Goal: Find contact information: Find contact information

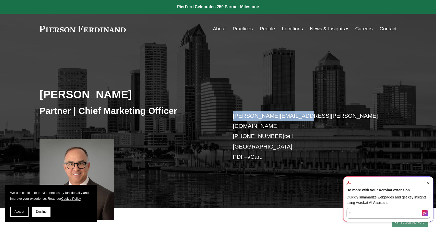
drag, startPoint x: 298, startPoint y: 117, endPoint x: 234, endPoint y: 113, distance: 64.4
click at [234, 113] on p "chris.ochs@pierferd.com +1.215.990.6115 cell Tampa PDF – vCard" at bounding box center [307, 137] width 149 height 52
copy link "[PERSON_NAME][EMAIL_ADDRESS][PERSON_NAME][DOMAIN_NAME]"
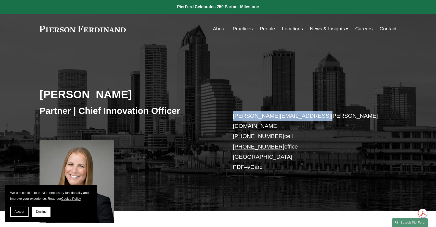
drag, startPoint x: 318, startPoint y: 117, endPoint x: 231, endPoint y: 115, distance: 87.0
click at [231, 115] on div "Christina Wojcik Partner | Chief Innovation Officer christina.wojcik@pierferd.c…" at bounding box center [218, 134] width 436 height 154
copy link "christina.wojcik@pierferd.com"
